Goal: Check status: Verify the current state of an ongoing process or item

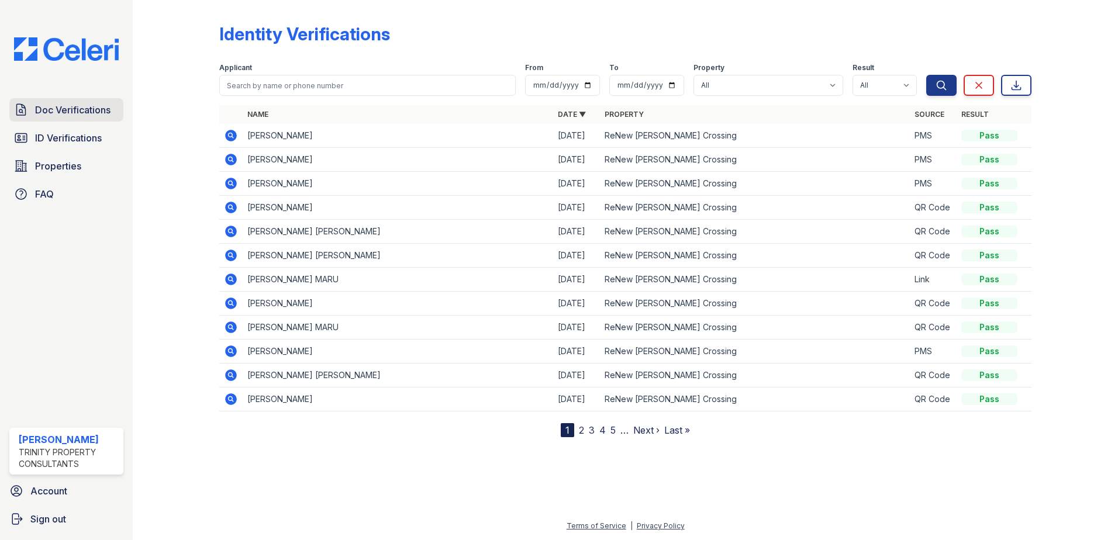
click at [92, 106] on span "Doc Verifications" at bounding box center [72, 110] width 75 height 14
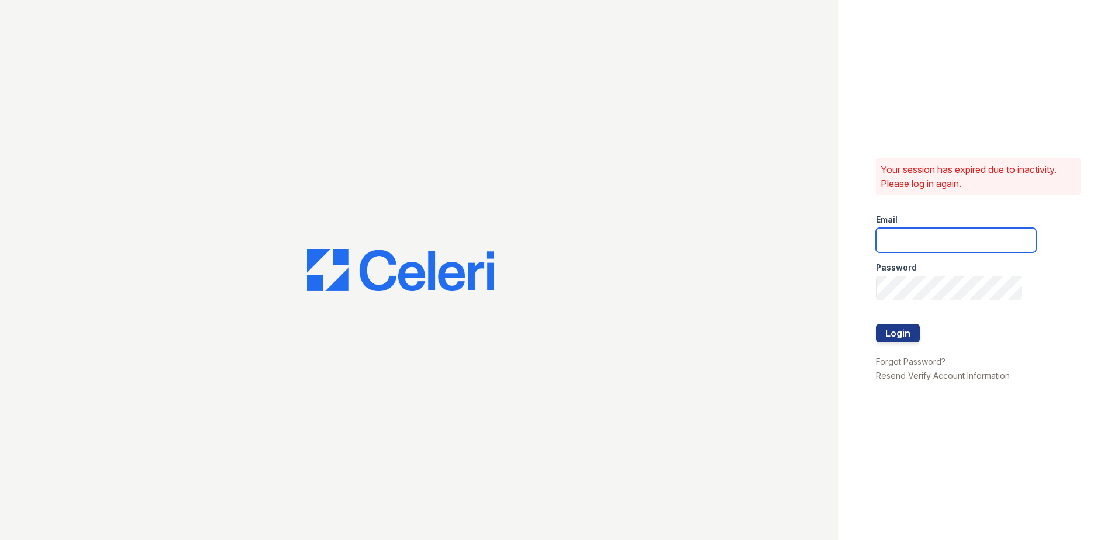
type input "vdardon@trinity-pm.com"
click at [895, 331] on button "Login" at bounding box center [898, 333] width 44 height 19
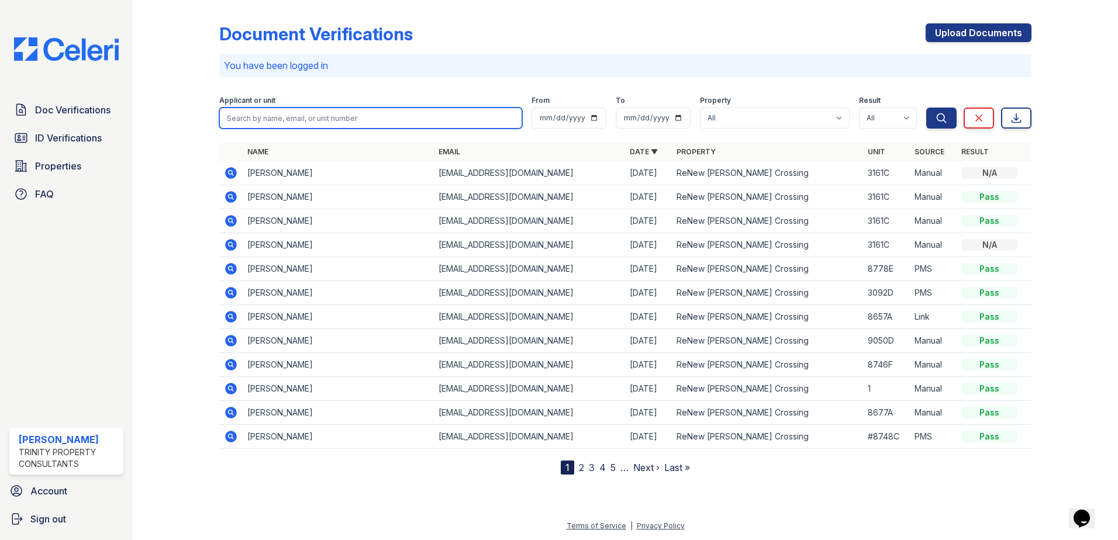
click at [317, 126] on input "search" at bounding box center [370, 118] width 303 height 21
type input "[PERSON_NAME]"
click at [926, 108] on button "Search" at bounding box center [941, 118] width 30 height 21
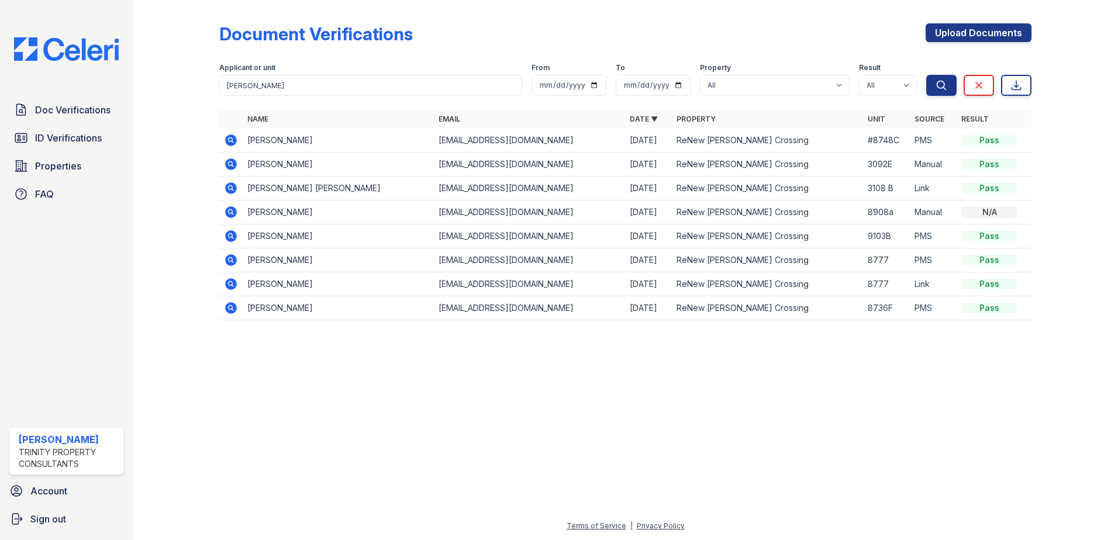
click at [229, 161] on icon at bounding box center [231, 164] width 12 height 12
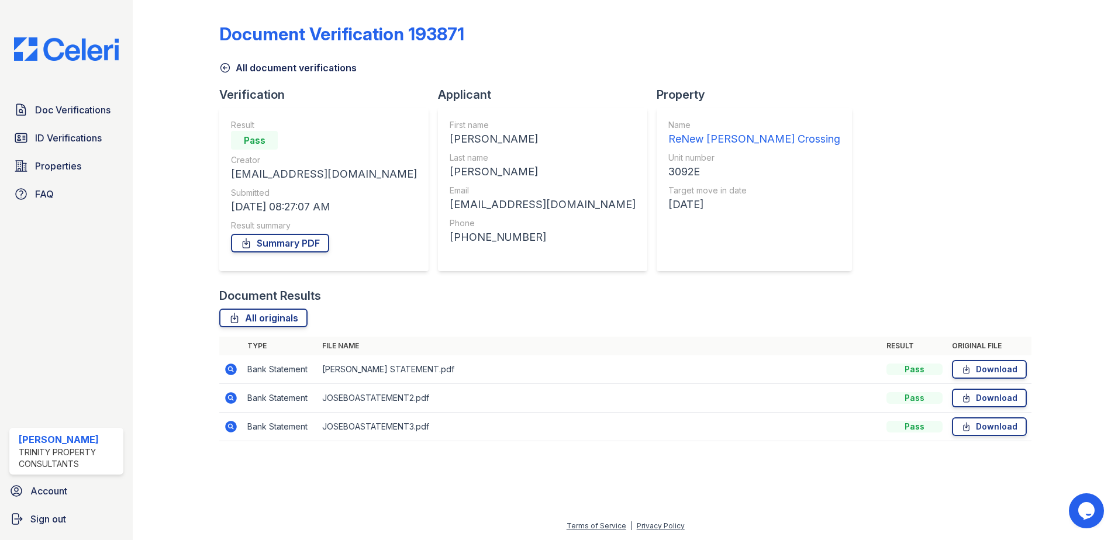
click at [229, 370] on icon at bounding box center [231, 370] width 14 height 14
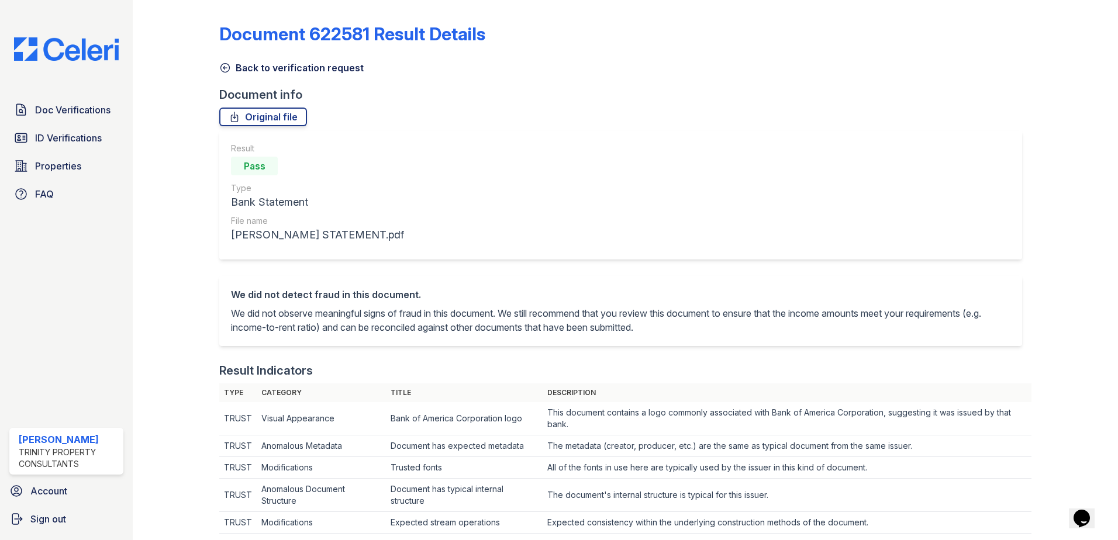
click at [227, 70] on icon at bounding box center [225, 68] width 12 height 12
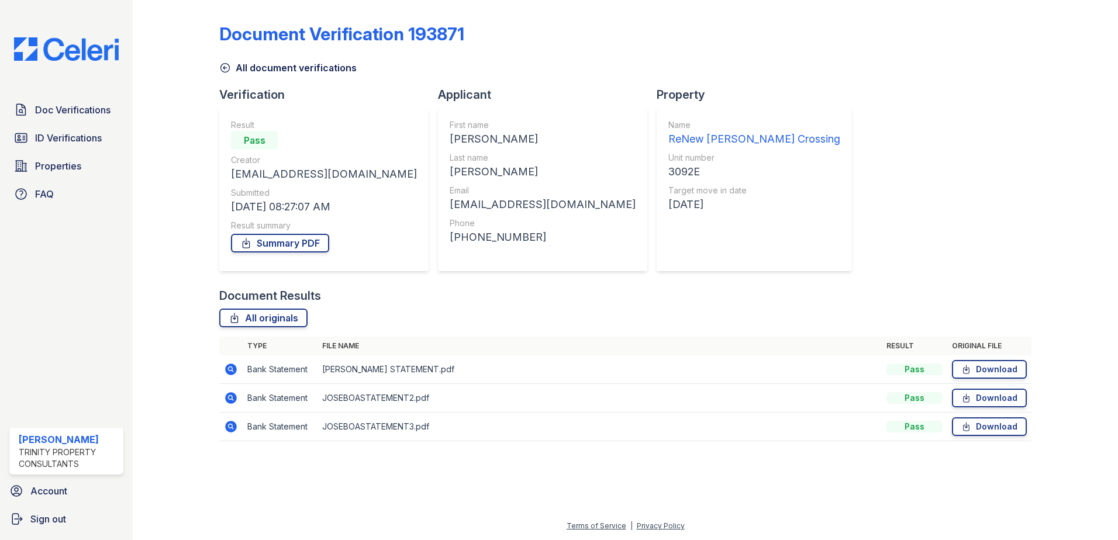
click at [232, 401] on icon at bounding box center [231, 398] width 12 height 12
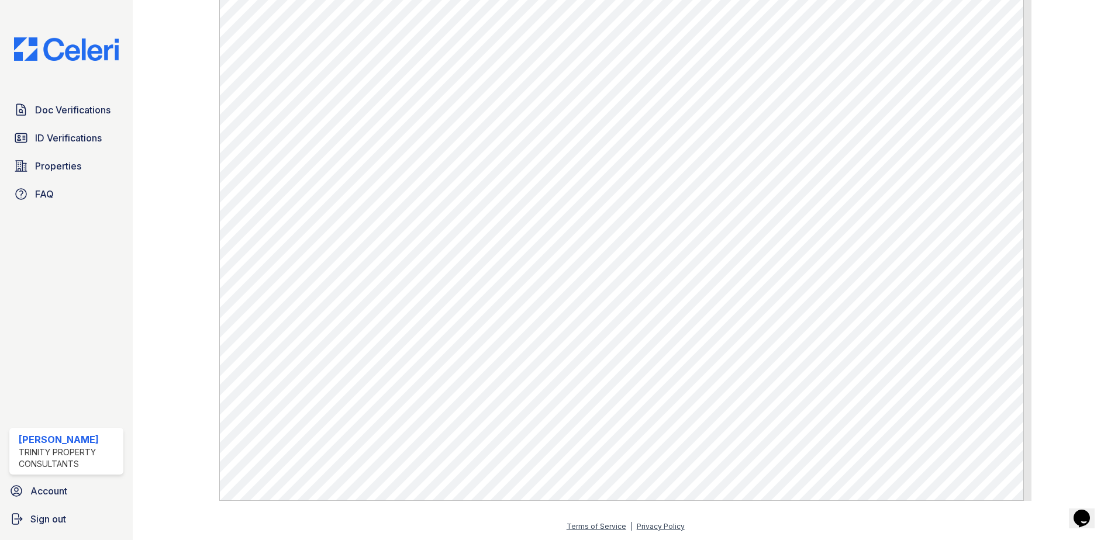
scroll to position [606, 0]
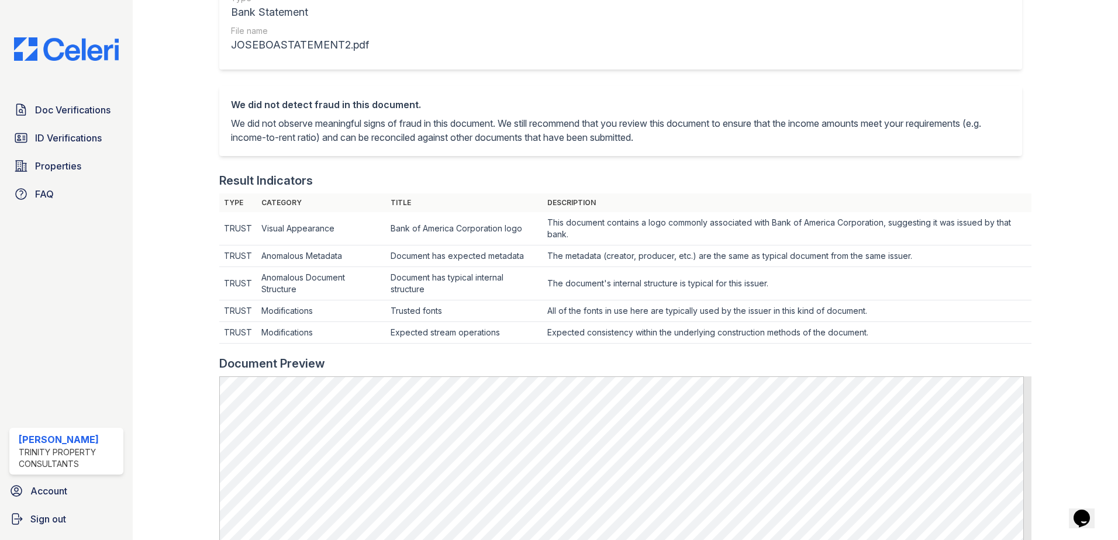
scroll to position [0, 0]
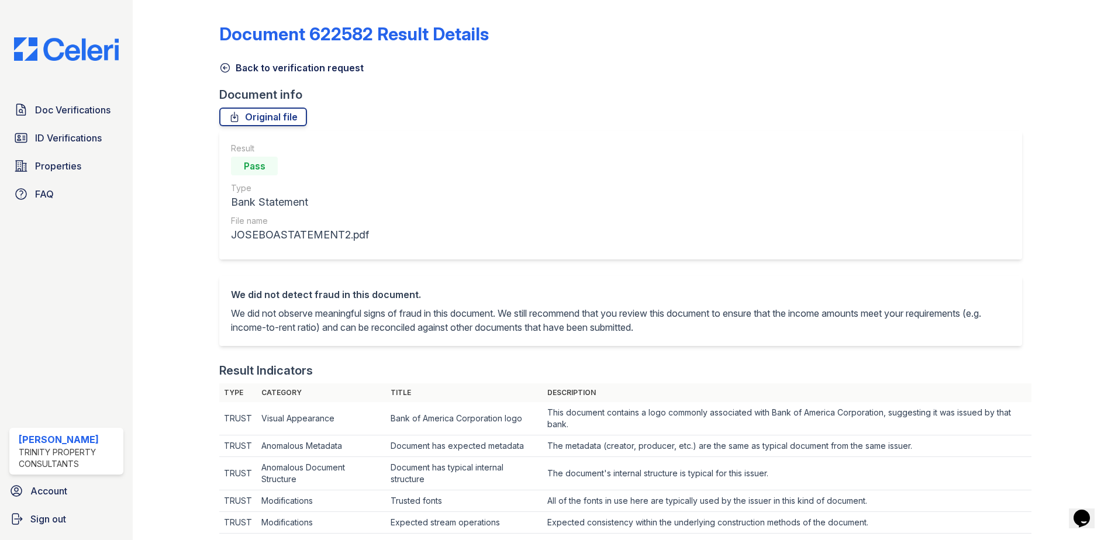
click at [226, 68] on icon at bounding box center [225, 68] width 12 height 12
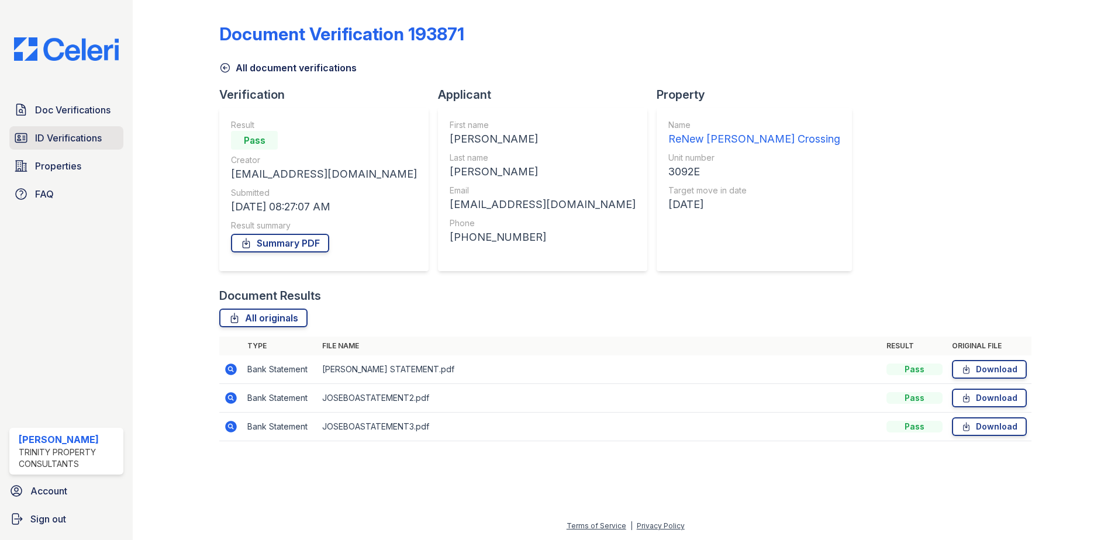
click at [67, 136] on span "ID Verifications" at bounding box center [68, 138] width 67 height 14
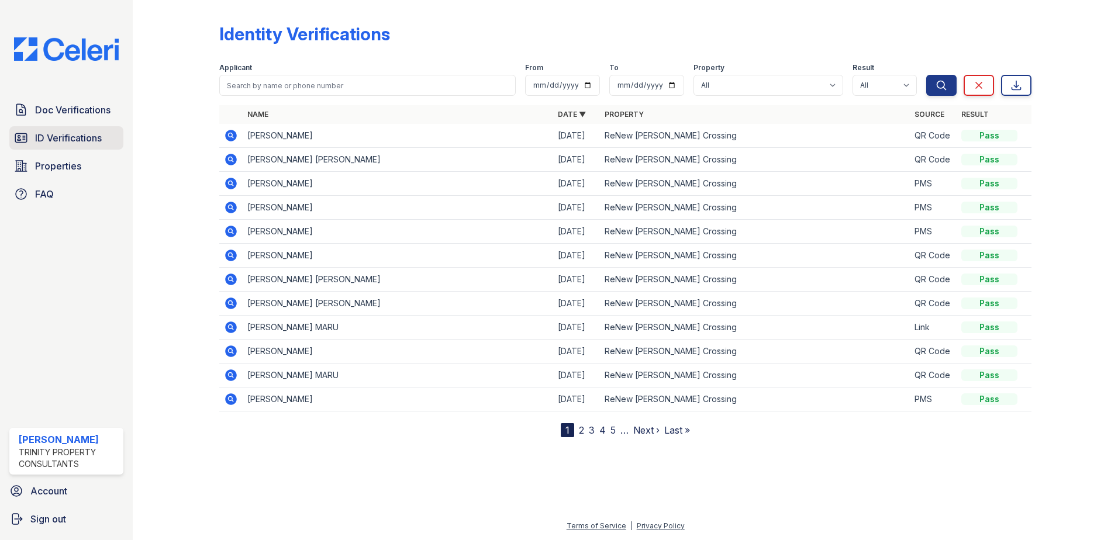
click at [40, 140] on span "ID Verifications" at bounding box center [68, 138] width 67 height 14
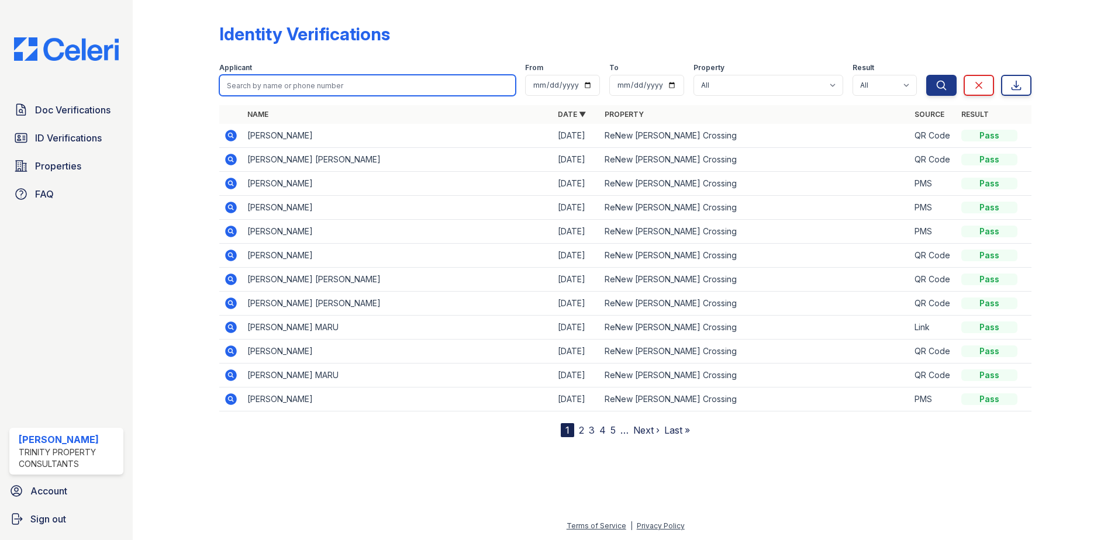
click at [274, 82] on input "search" at bounding box center [367, 85] width 296 height 21
type input "josue"
click at [926, 75] on button "Search" at bounding box center [941, 85] width 30 height 21
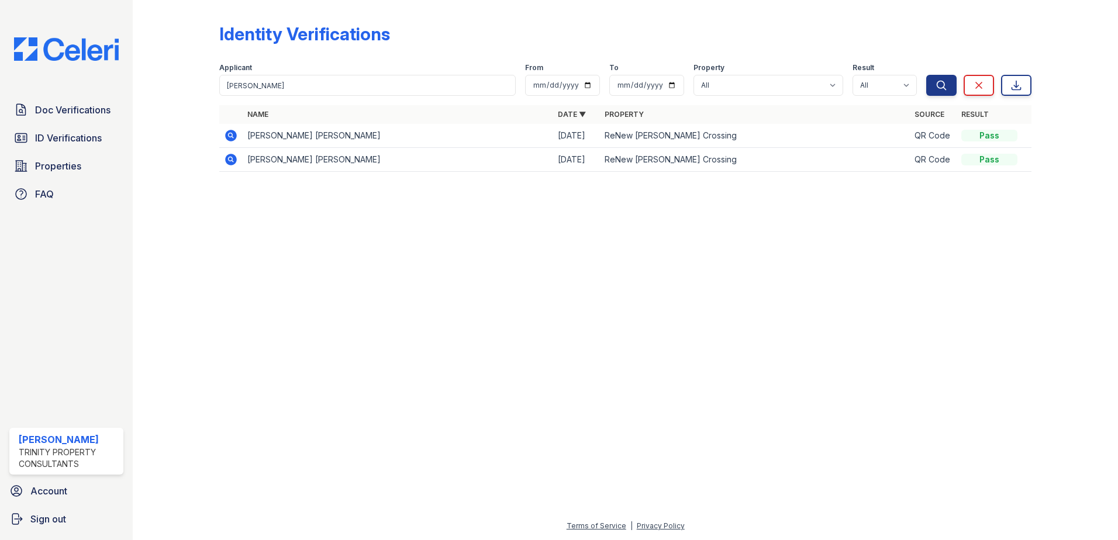
click at [232, 134] on icon at bounding box center [231, 136] width 14 height 14
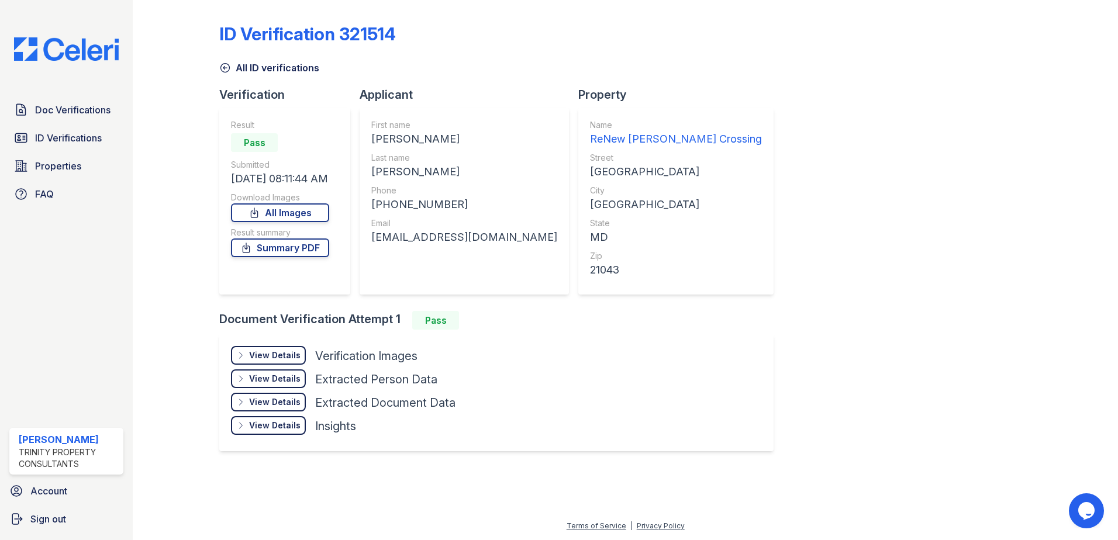
click at [270, 360] on div "View Details" at bounding box center [274, 356] width 51 height 12
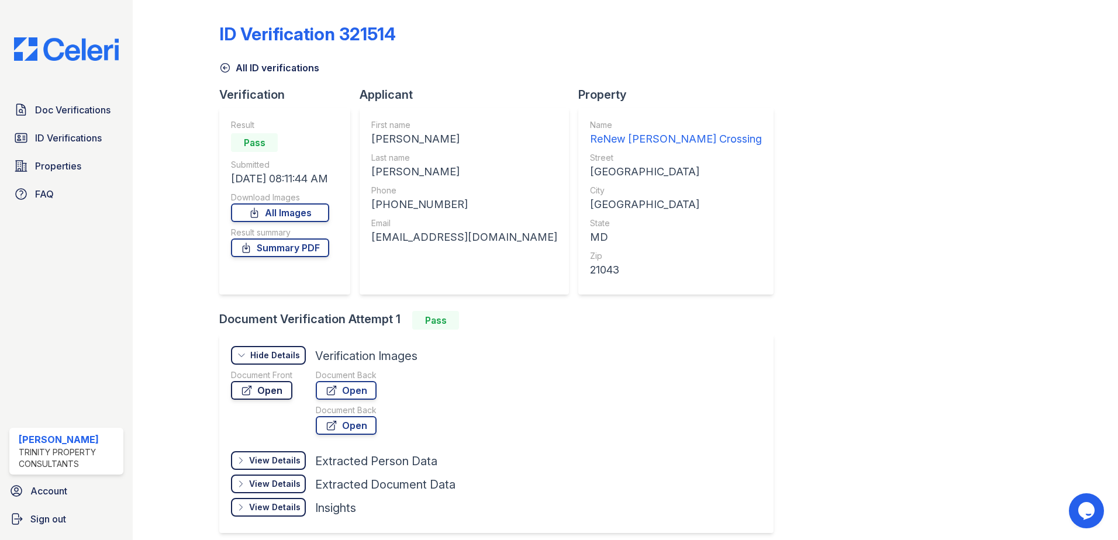
click at [273, 388] on link "Open" at bounding box center [261, 390] width 61 height 19
